Goal: Task Accomplishment & Management: Manage account settings

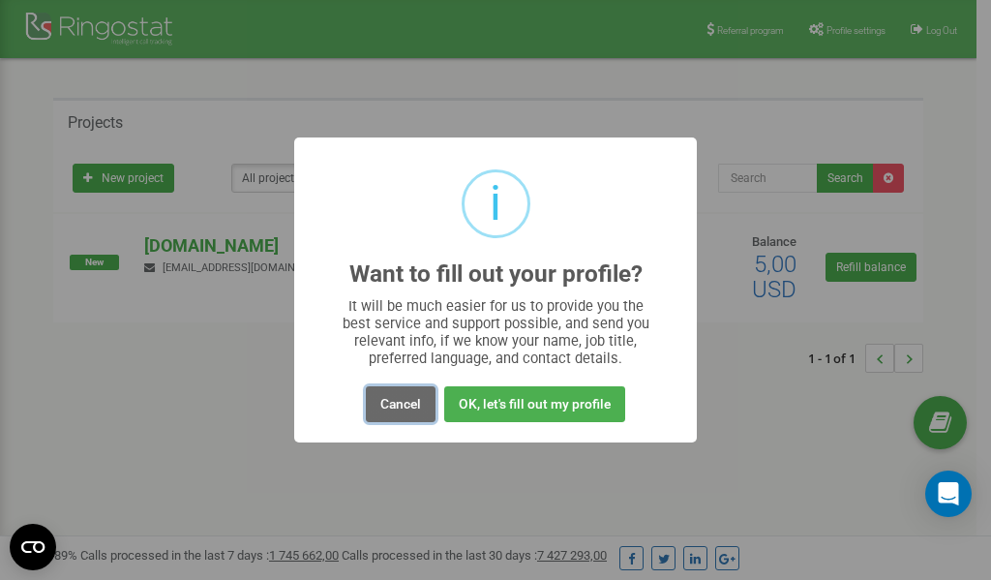
click at [403, 402] on button "Cancel" at bounding box center [401, 404] width 70 height 36
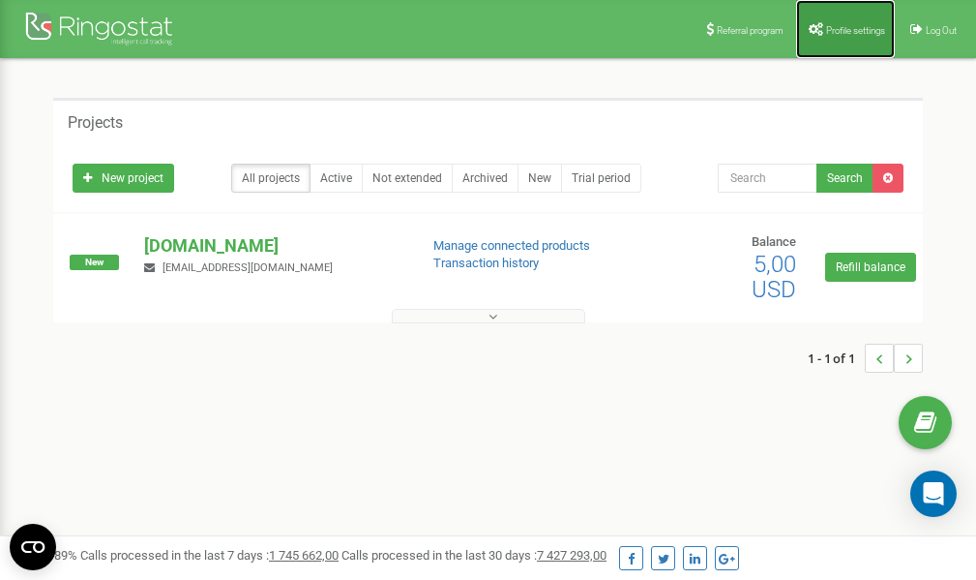
click at [835, 33] on span "Profile settings" at bounding box center [855, 30] width 59 height 11
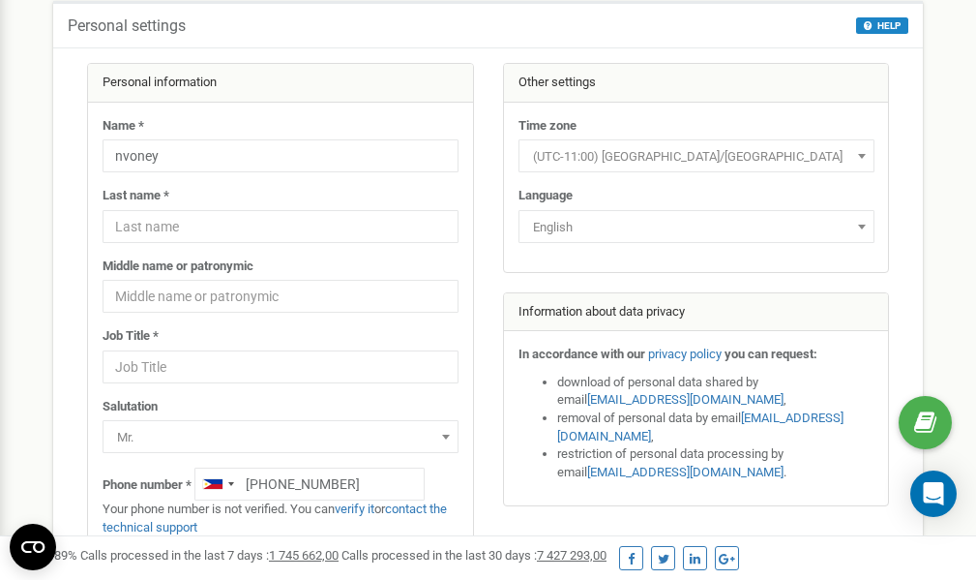
scroll to position [97, 0]
click at [366, 511] on link "verify it" at bounding box center [355, 508] width 40 height 15
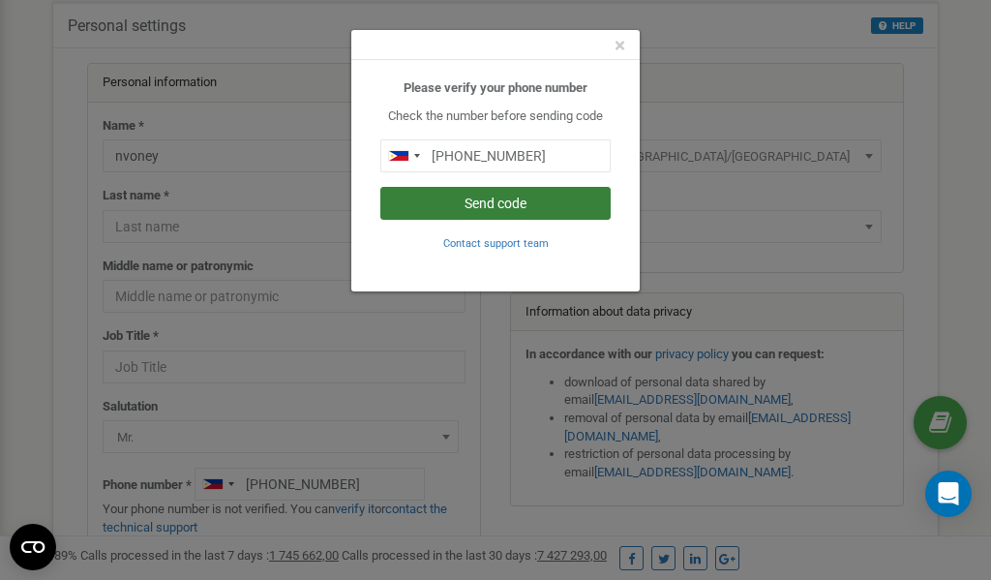
click at [513, 201] on button "Send code" at bounding box center [495, 203] width 230 height 33
